Goal: Navigation & Orientation: Find specific page/section

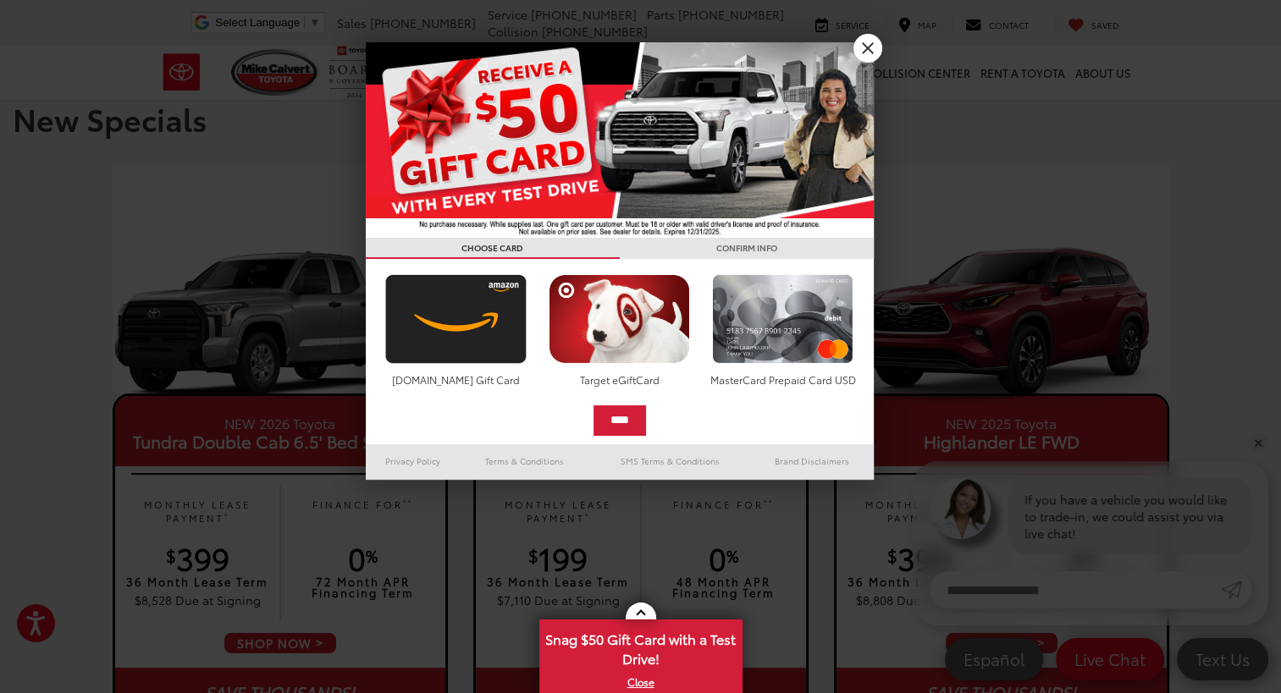
click at [870, 42] on link "X" at bounding box center [867, 48] width 29 height 29
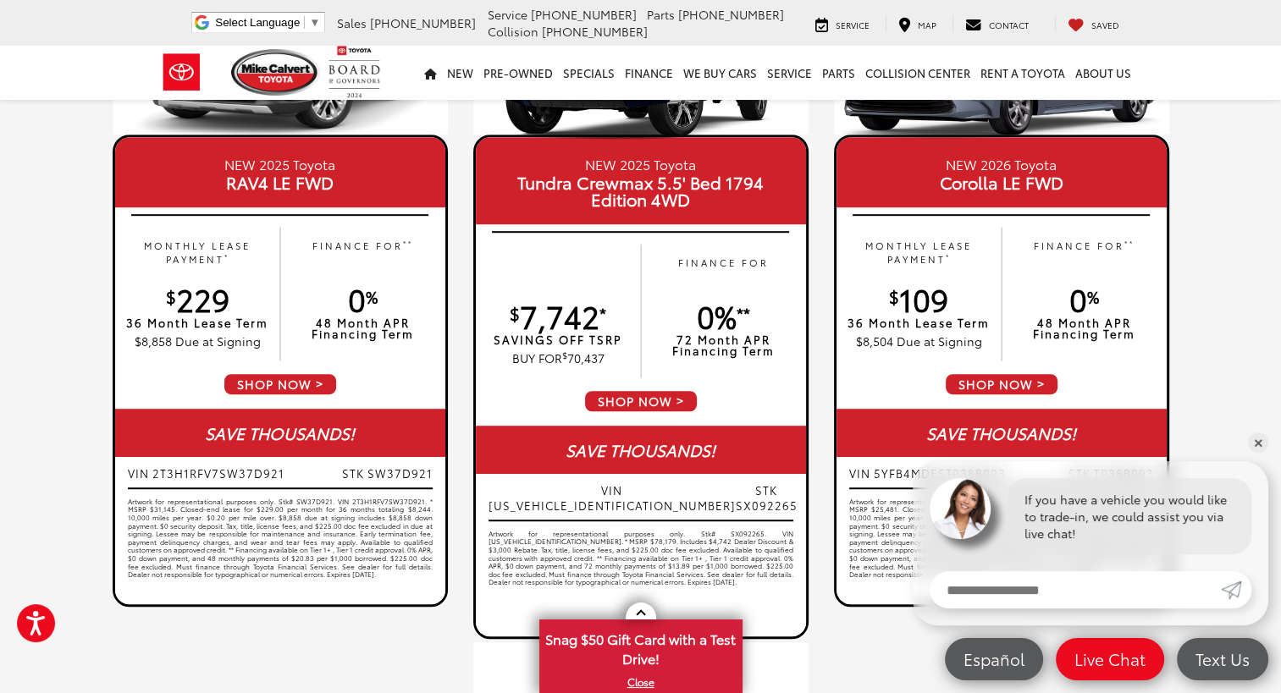
scroll to position [1100, 0]
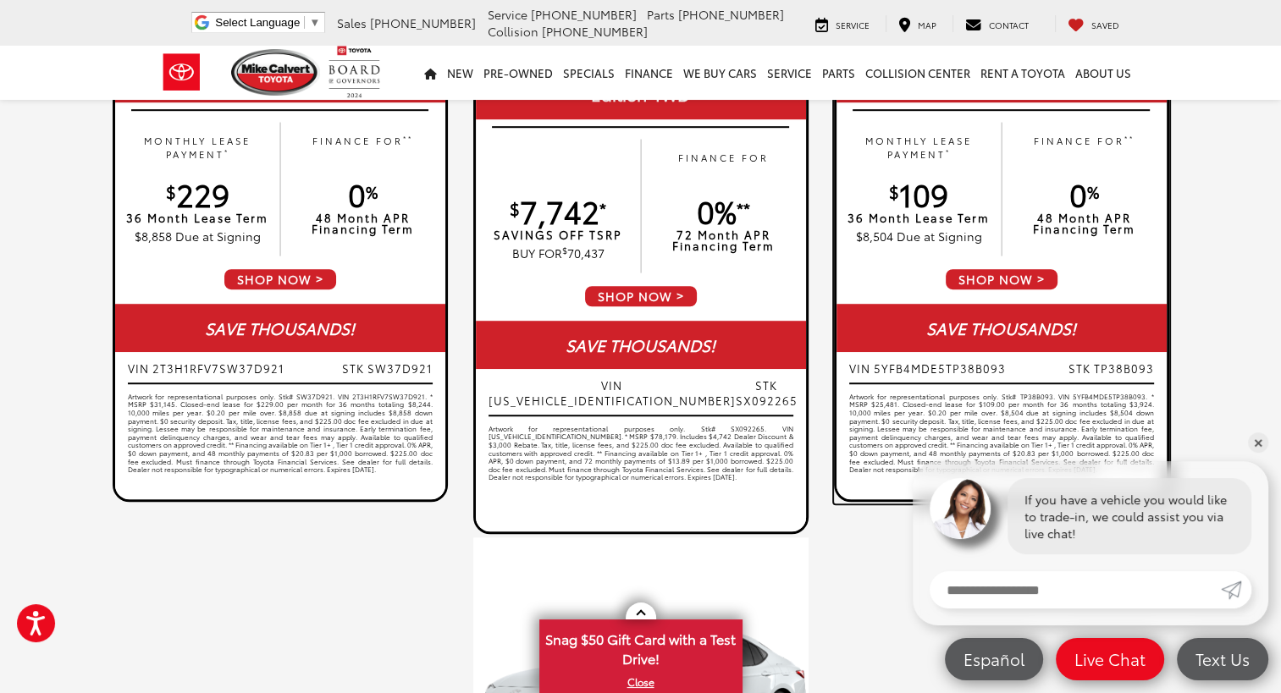
click at [1022, 278] on span "SHOP NOW" at bounding box center [1001, 279] width 115 height 24
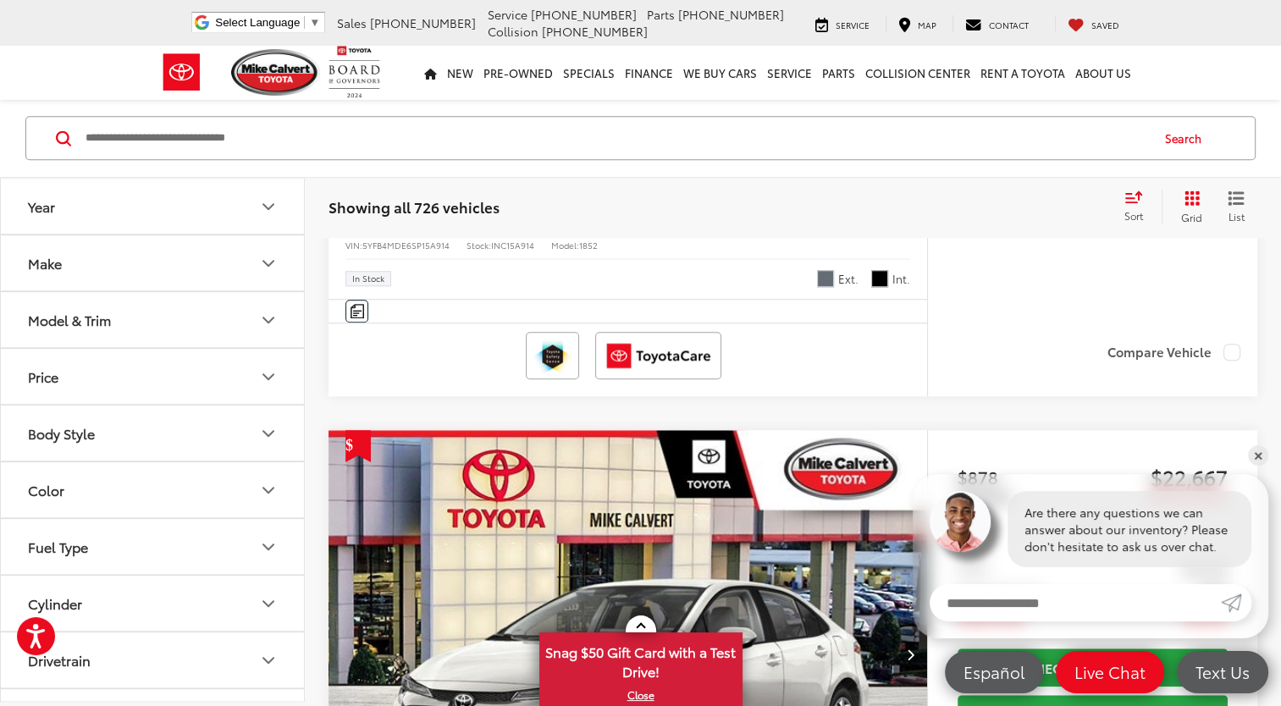
scroll to position [1693, 0]
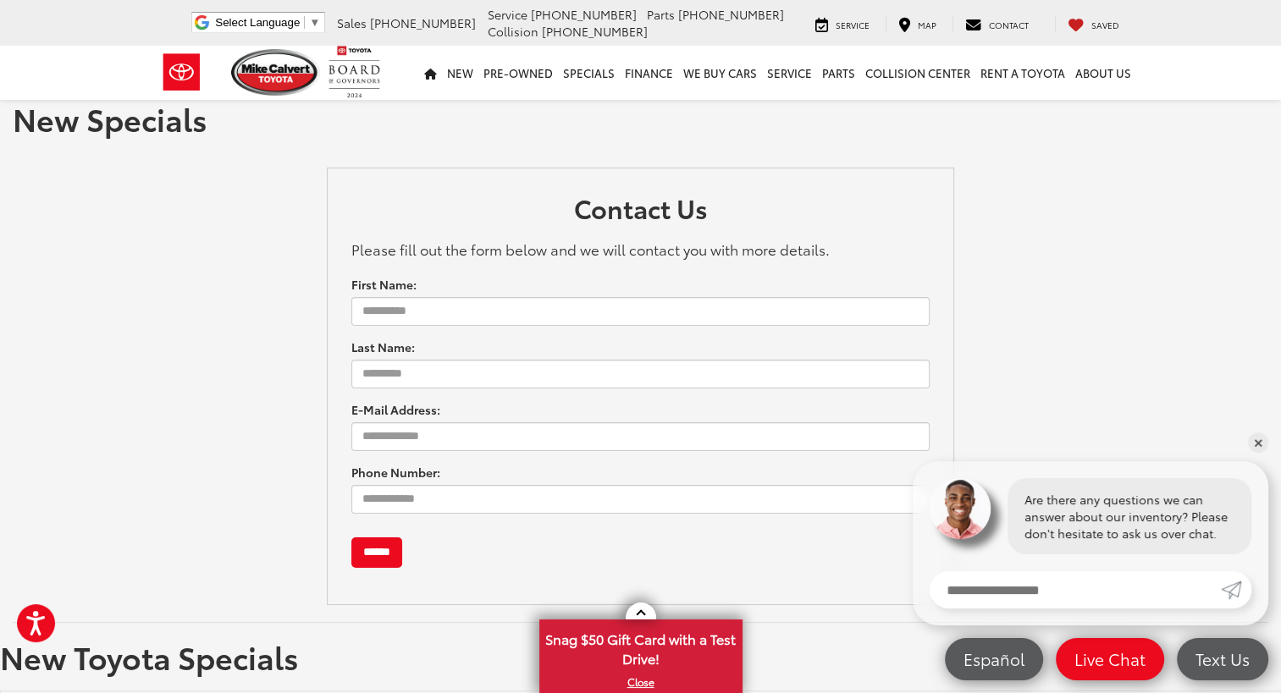
scroll to position [1100, 0]
